Goal: Task Accomplishment & Management: Understand process/instructions

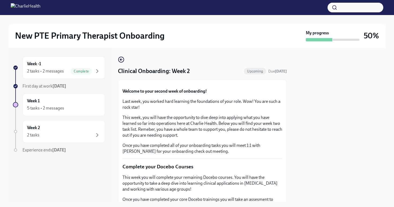
scroll to position [217, 0]
click at [52, 72] on div "2 tasks • 2 messages" at bounding box center [45, 71] width 37 height 6
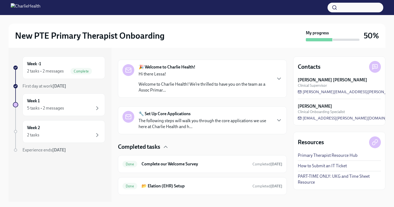
scroll to position [85, 0]
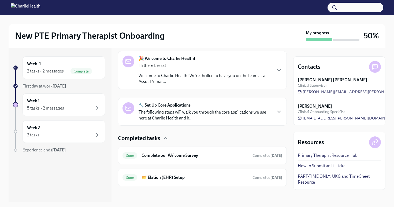
click at [207, 108] on div "🔧 Set Up Core Applications The following steps will walk you through the core a…" at bounding box center [204, 111] width 133 height 19
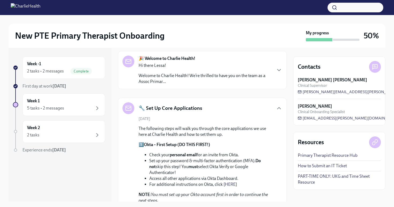
click at [207, 108] on div "🔧 Set Up Core Applications" at bounding box center [202, 108] width 160 height 12
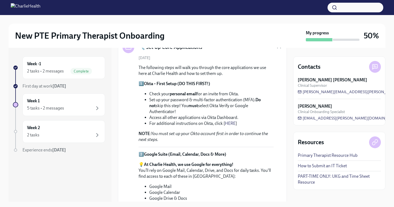
scroll to position [192, 0]
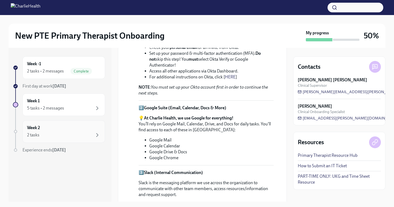
click at [77, 133] on div "2 tasks" at bounding box center [63, 135] width 73 height 6
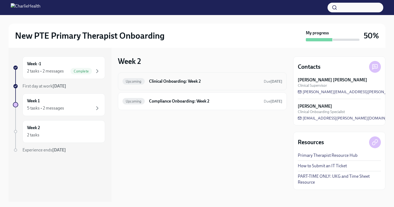
click at [202, 79] on h6 "Clinical Onboarding: Week 2" at bounding box center [204, 81] width 110 height 6
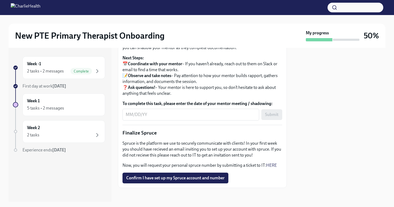
scroll to position [579, 0]
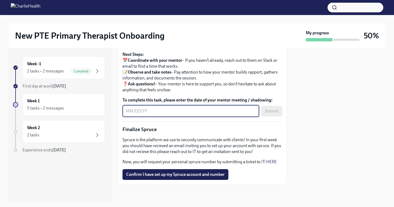
click at [161, 114] on textarea "To complete this task, please enter the date of your mentor meeting / shadowing:" at bounding box center [191, 111] width 130 height 6
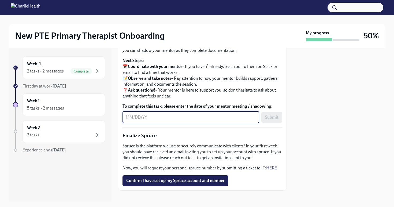
click at [337, 40] on div at bounding box center [346, 40] width 27 height 2
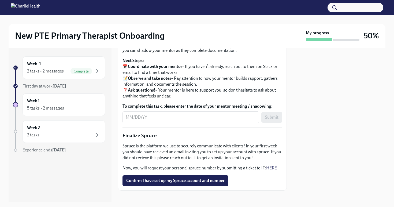
click at [13, 8] on img at bounding box center [26, 7] width 30 height 9
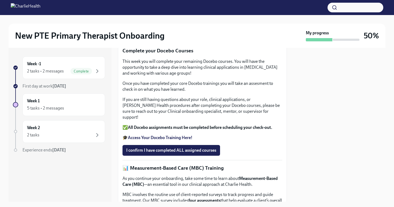
scroll to position [110, 0]
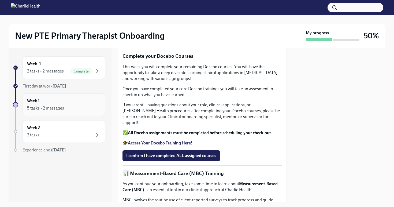
click at [63, 102] on div "Week 1 5 tasks • 2 messages" at bounding box center [63, 104] width 73 height 13
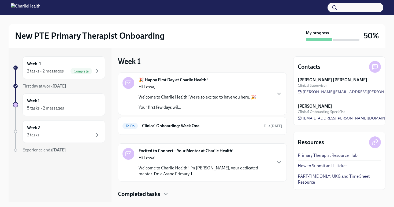
scroll to position [14, 0]
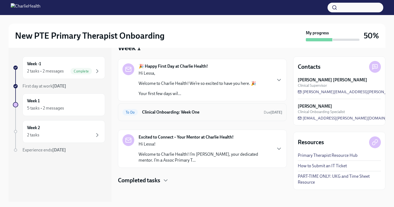
click at [210, 118] on div "To Do Clinical Onboarding: Week One Due in 2 days" at bounding box center [202, 112] width 169 height 18
click at [189, 111] on h6 "Clinical Onboarding: Week One" at bounding box center [200, 112] width 117 height 6
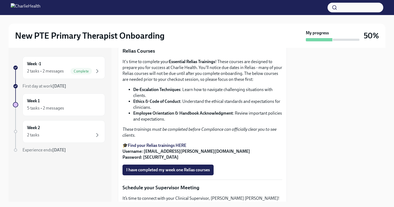
scroll to position [328, 0]
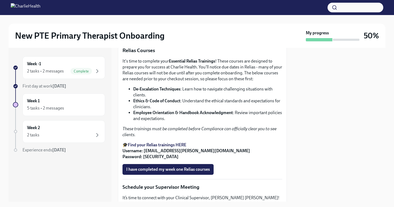
click at [170, 11] on strong "Access Your Docebo Training Here!" at bounding box center [160, 8] width 65 height 5
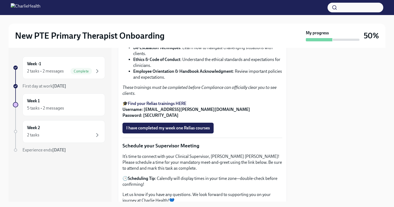
scroll to position [367, 0]
